Goal: Use online tool/utility: Utilize a website feature to perform a specific function

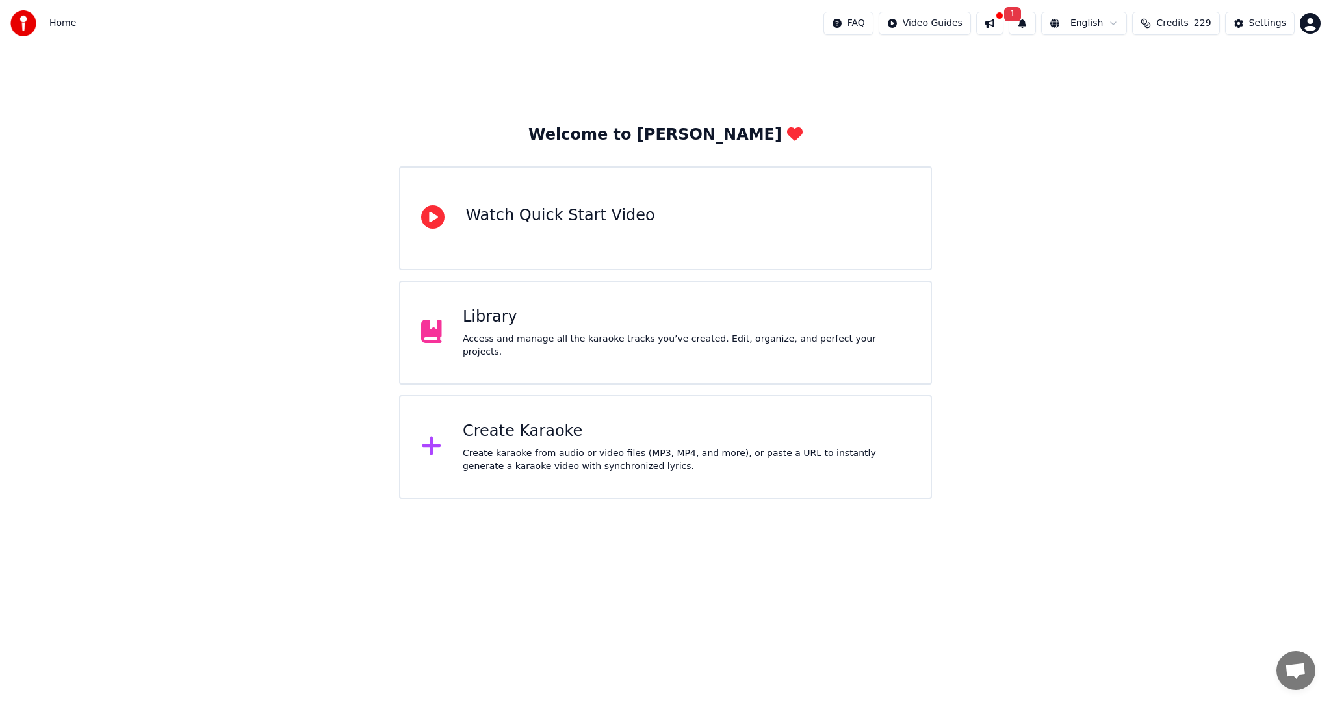
click at [511, 444] on div "Create Karaoke Create karaoke from audio or video files (MP3, MP4, and more), o…" at bounding box center [686, 447] width 447 height 52
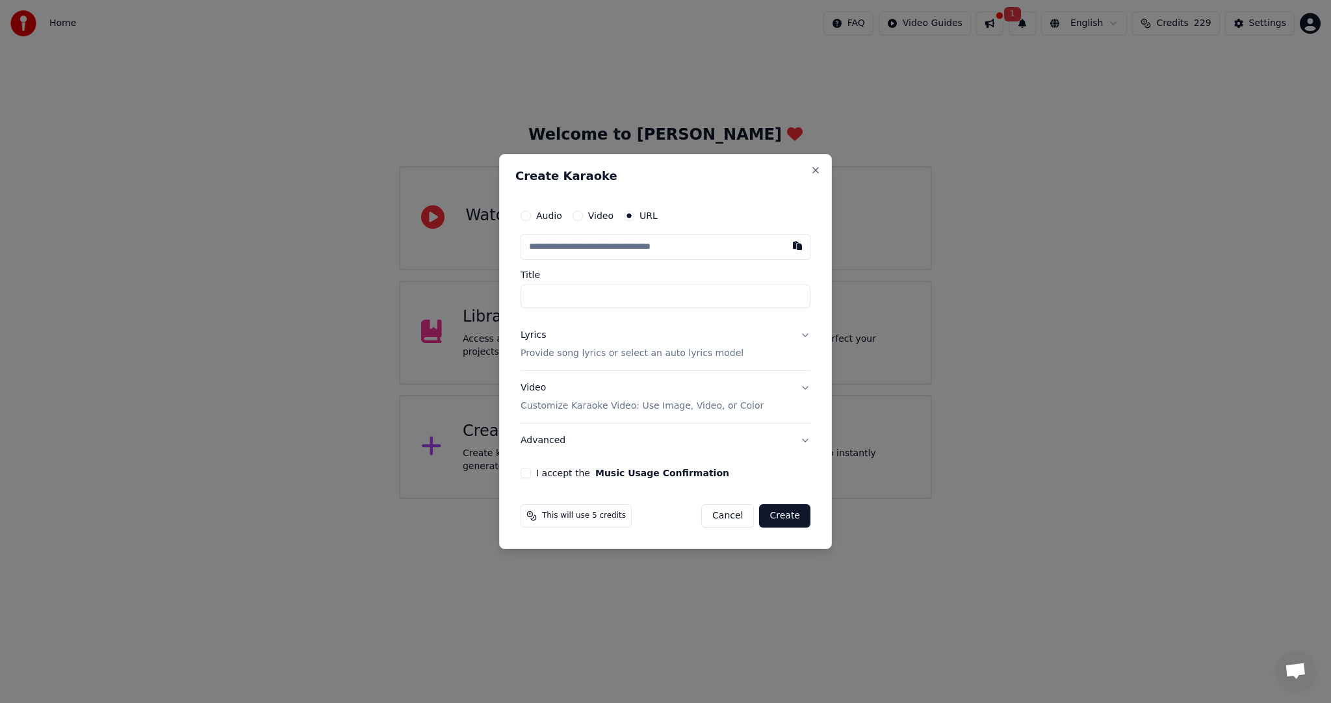
click at [547, 214] on label "Audio" at bounding box center [549, 215] width 26 height 9
click at [531, 214] on button "Audio" at bounding box center [526, 216] width 10 height 10
click at [549, 291] on input "Title" at bounding box center [666, 295] width 290 height 23
type input "**********"
click at [558, 348] on p "Provide song lyrics or select an auto lyrics model" at bounding box center [632, 352] width 223 height 13
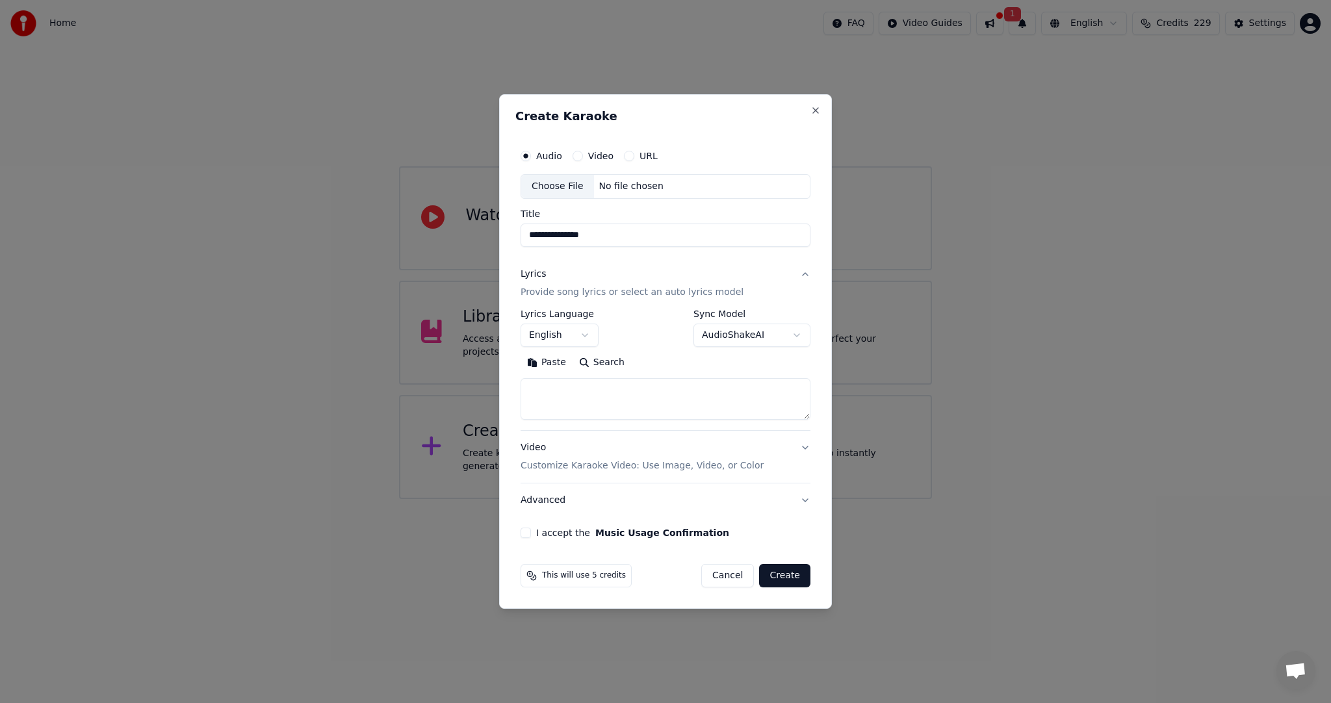
click at [549, 362] on button "Paste" at bounding box center [547, 362] width 52 height 21
click at [556, 185] on div "Choose File" at bounding box center [557, 186] width 73 height 23
type textarea "**********"
type input "**********"
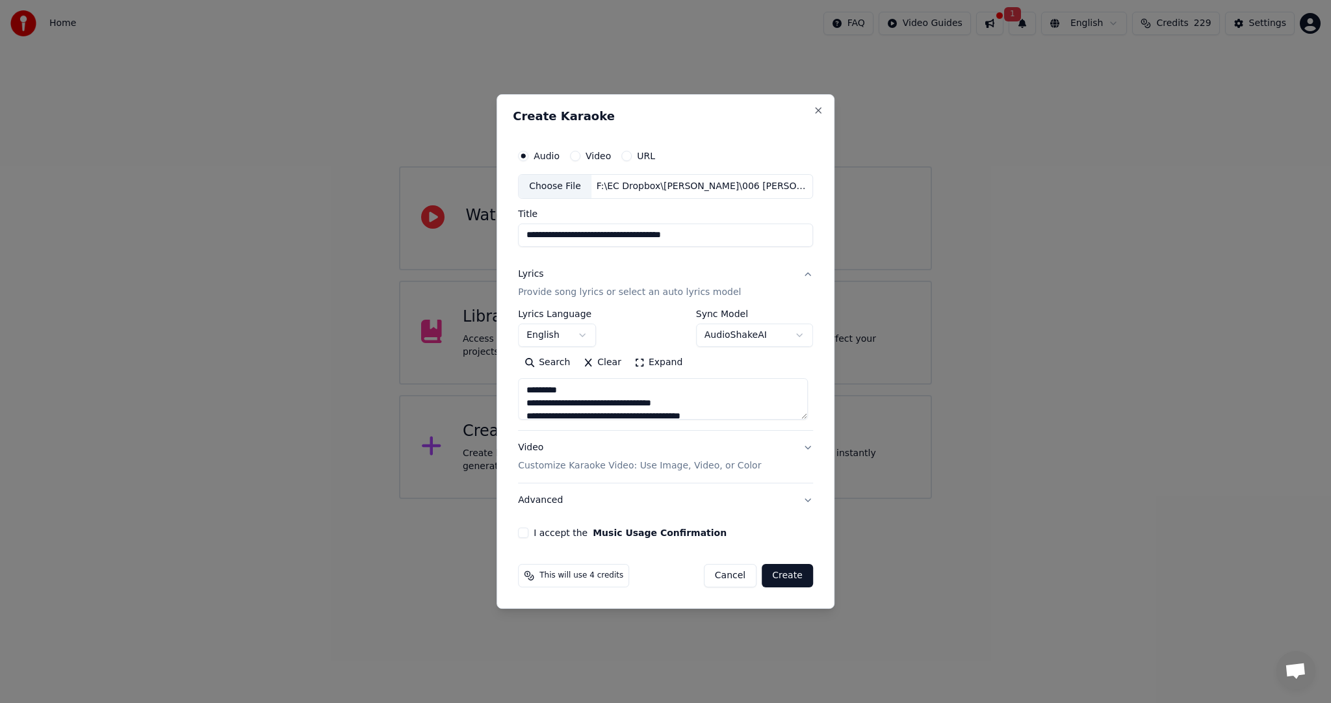
click at [786, 574] on button "Create" at bounding box center [787, 575] width 51 height 23
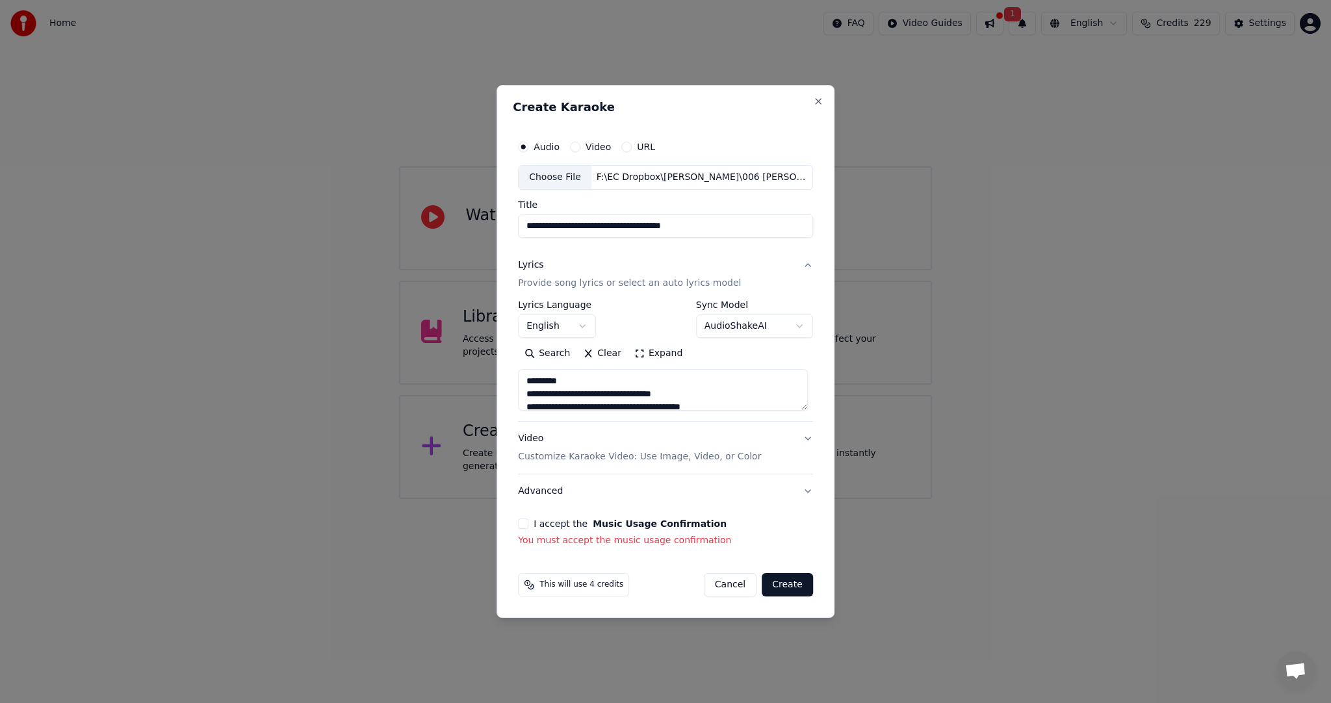
click at [527, 522] on button "I accept the Music Usage Confirmation" at bounding box center [523, 524] width 10 height 10
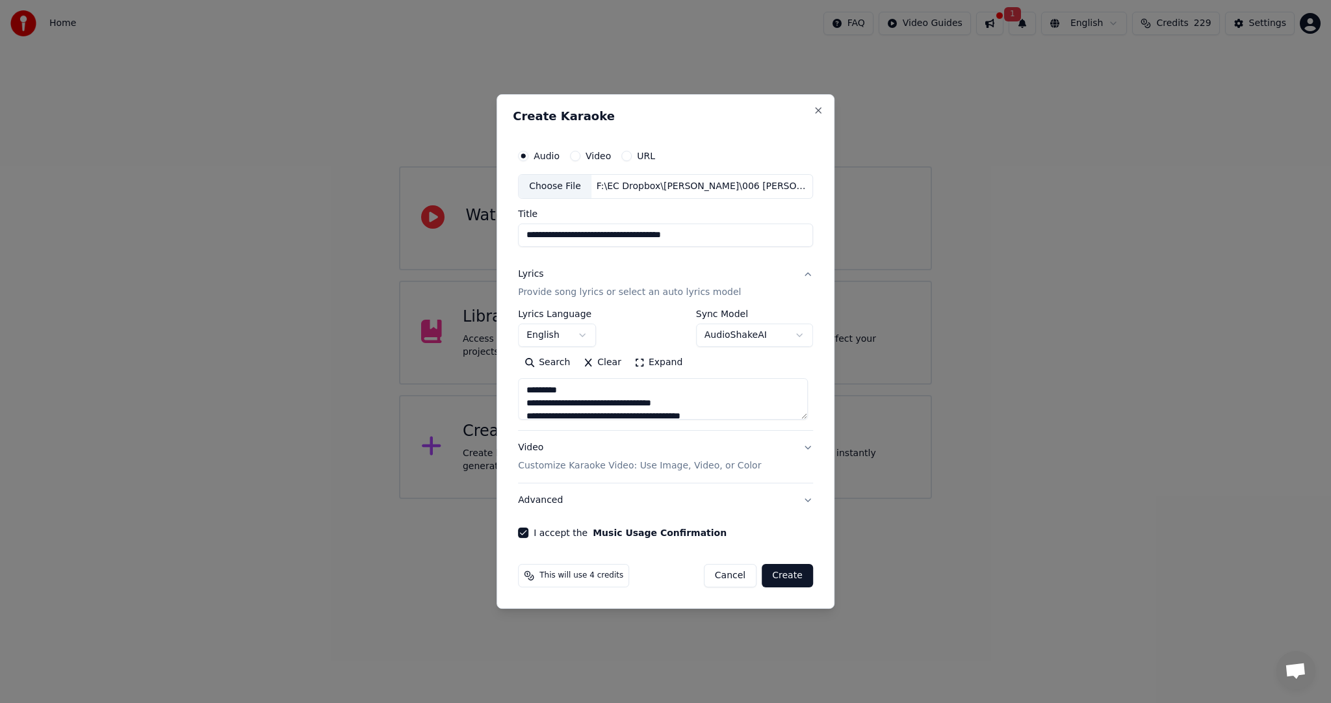
click at [788, 573] on button "Create" at bounding box center [787, 575] width 51 height 23
type textarea "**********"
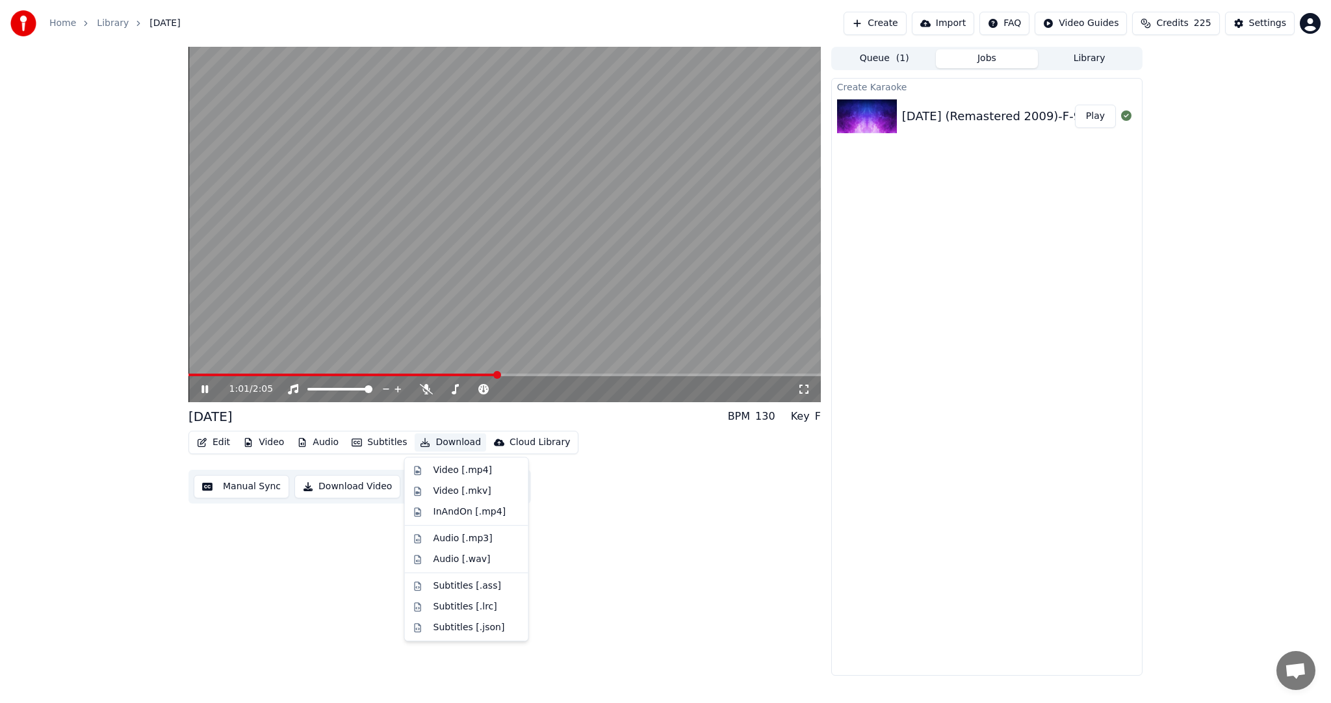
click at [438, 439] on button "Download" at bounding box center [450, 442] width 71 height 18
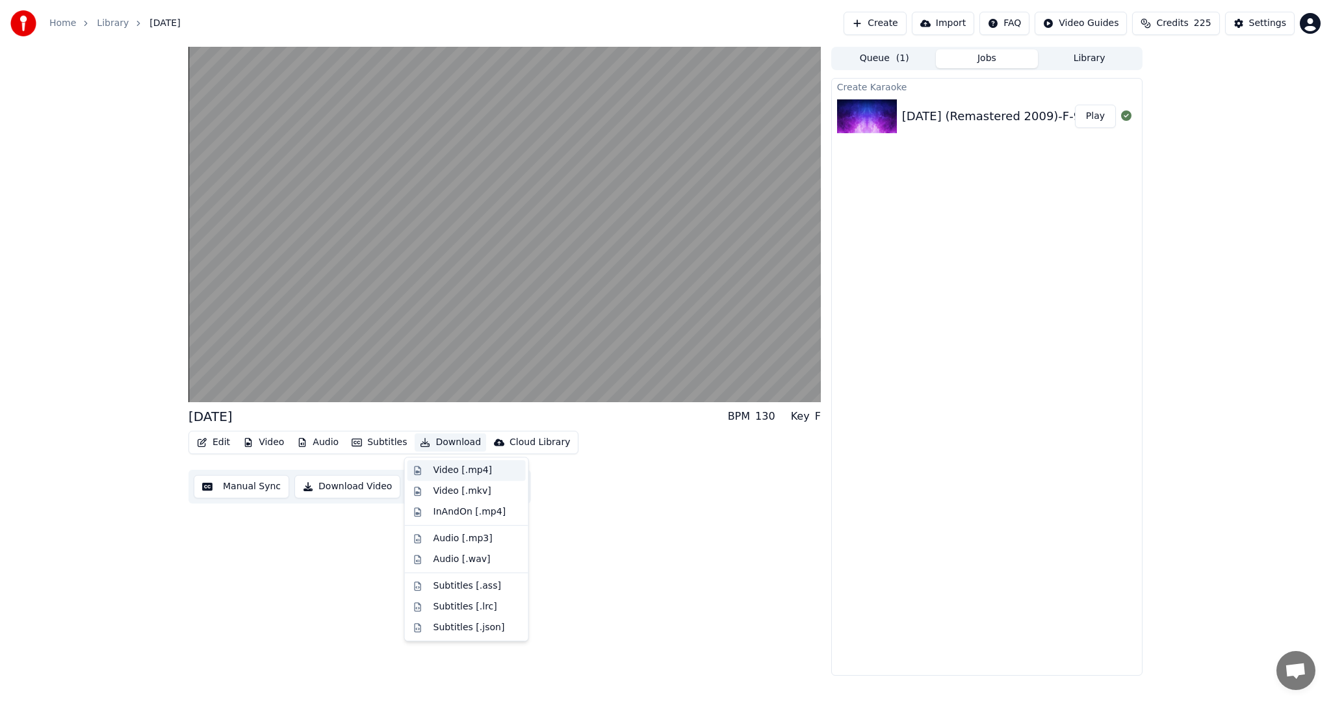
click at [498, 470] on div "Video [.mp4]" at bounding box center [476, 470] width 87 height 13
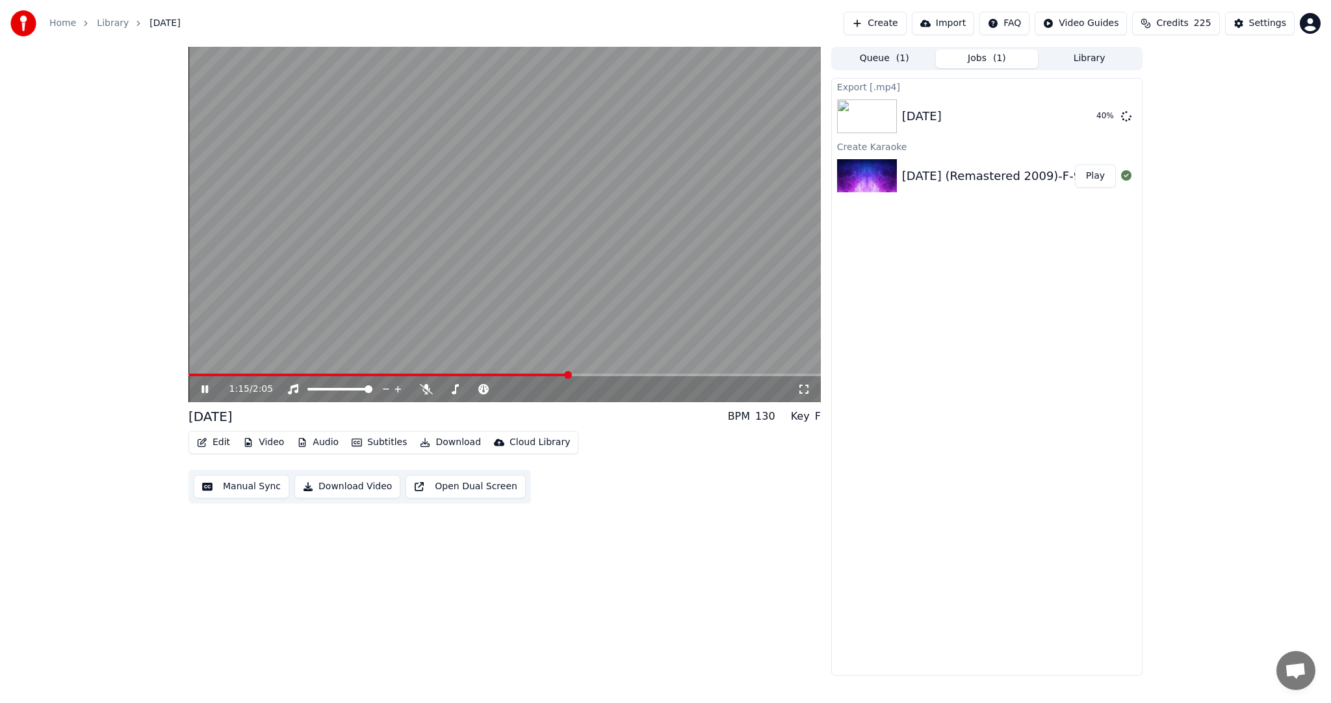
click at [201, 389] on icon at bounding box center [204, 389] width 6 height 8
click at [1094, 112] on button "Show" at bounding box center [1092, 116] width 47 height 23
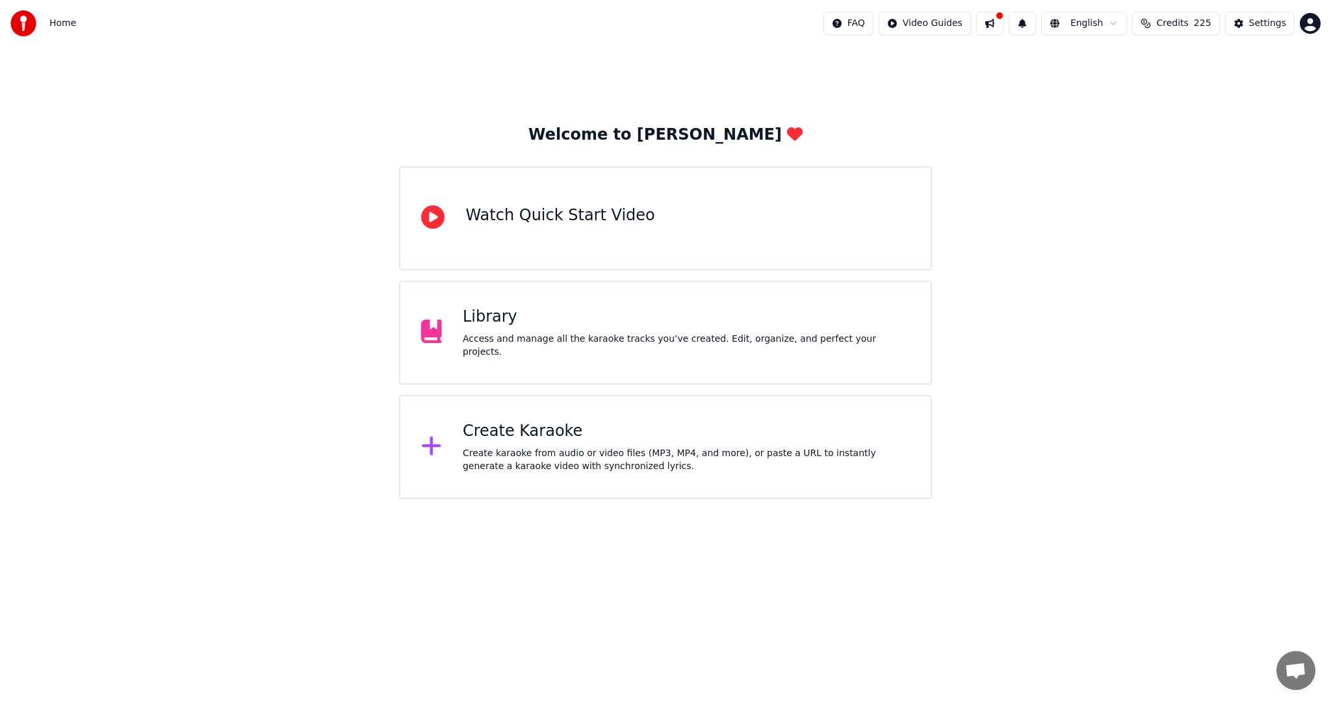
click at [509, 334] on div "Library Access and manage all the karaoke tracks you’ve created. Edit, organize…" at bounding box center [686, 333] width 447 height 52
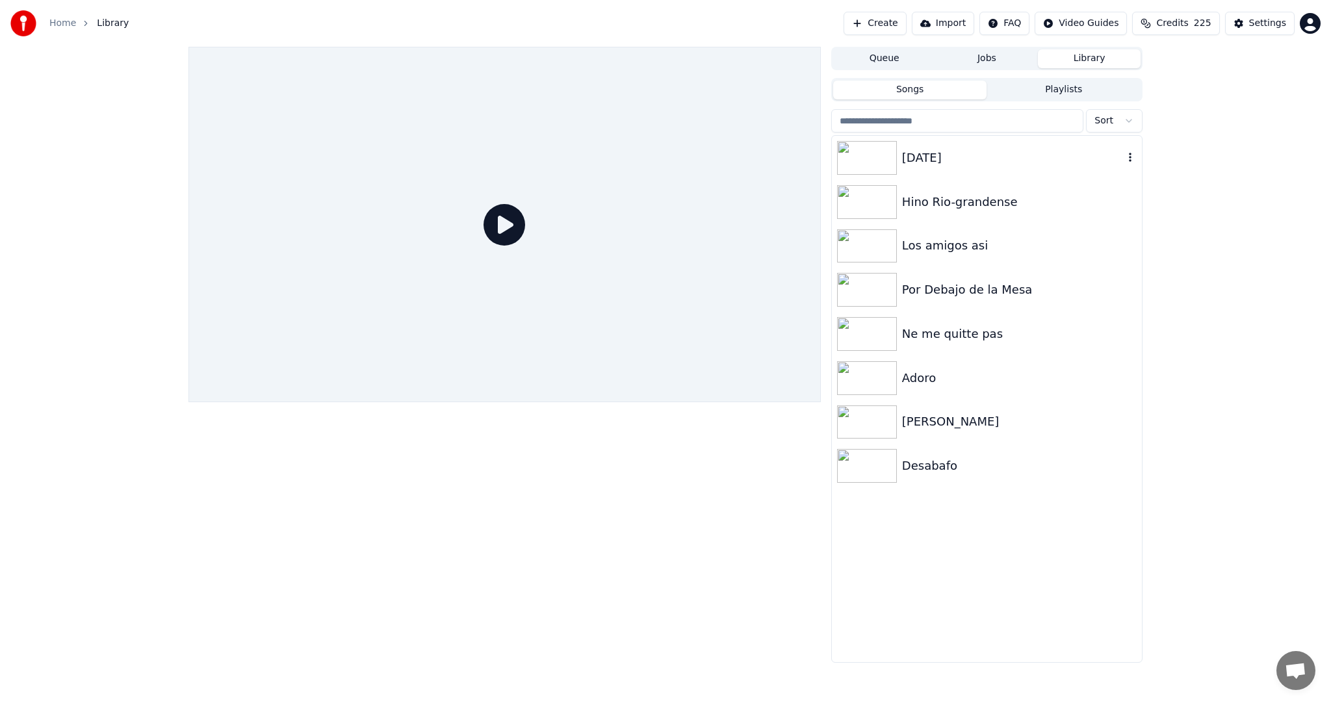
click at [946, 156] on div "[DATE]" at bounding box center [1013, 158] width 222 height 18
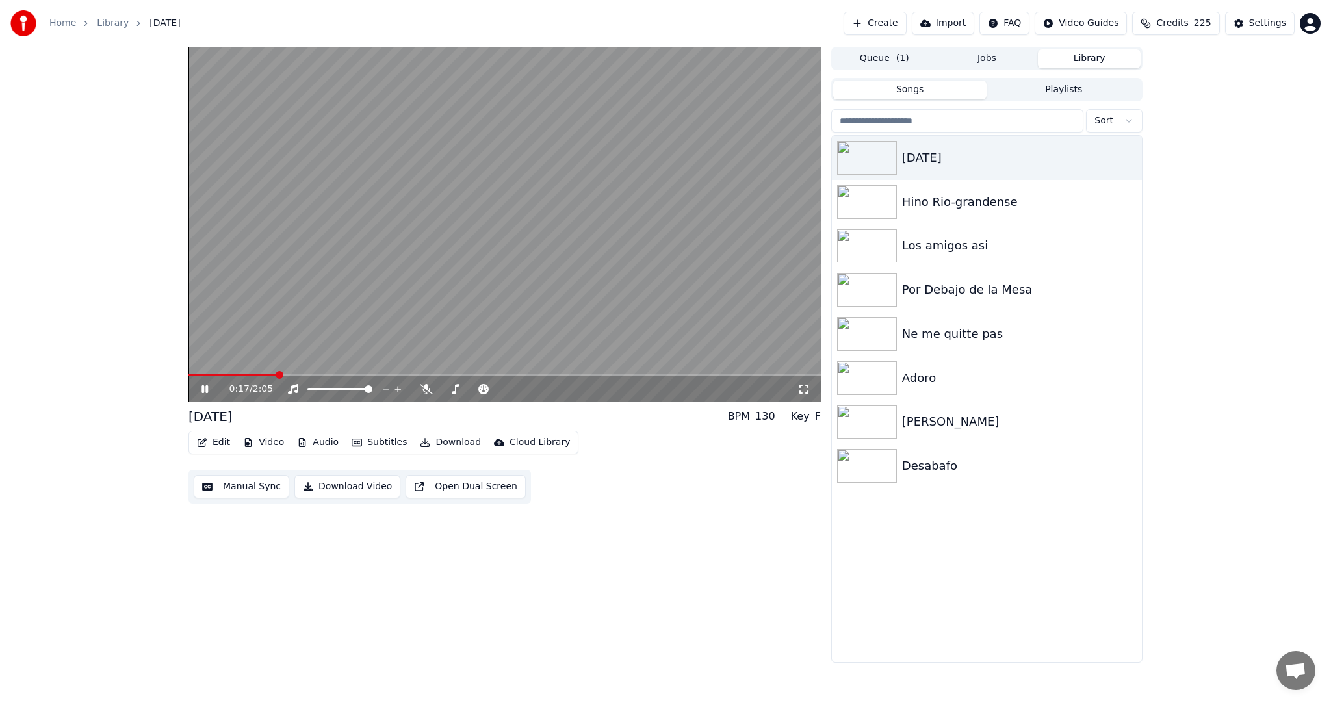
click at [201, 388] on icon at bounding box center [204, 389] width 6 height 8
